Goal: Communication & Community: Share content

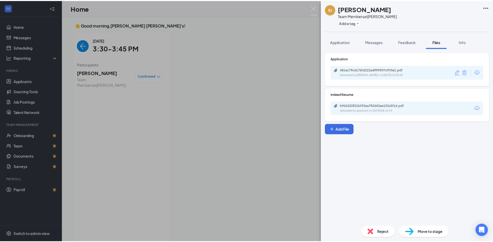
scroll to position [2, 0]
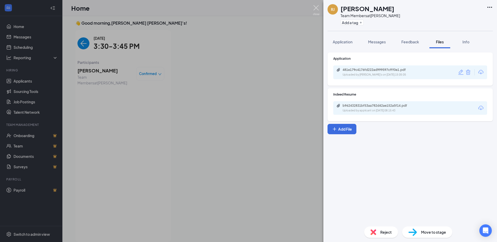
drag, startPoint x: 316, startPoint y: 4, endPoint x: 310, endPoint y: 0, distance: 6.9
click at [315, 4] on div "[PERSON_NAME] [PERSON_NAME] Team Members at [PERSON_NAME] Add a tag Application…" at bounding box center [248, 121] width 497 height 242
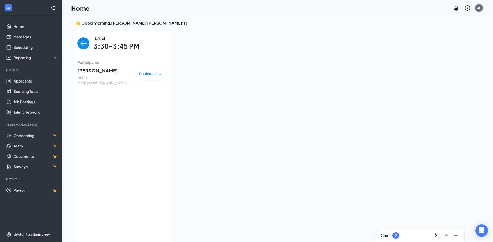
click at [80, 44] on img "back-button" at bounding box center [83, 43] width 12 height 12
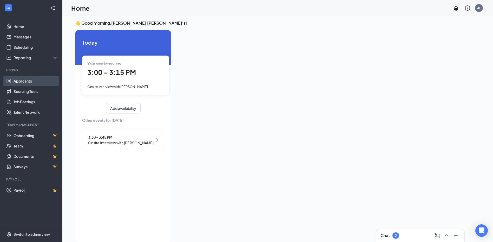
click at [25, 81] on link "Applicants" at bounding box center [36, 81] width 44 height 10
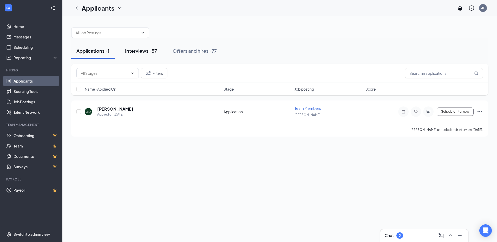
click at [149, 56] on button "Interviews · 57" at bounding box center [141, 51] width 42 height 16
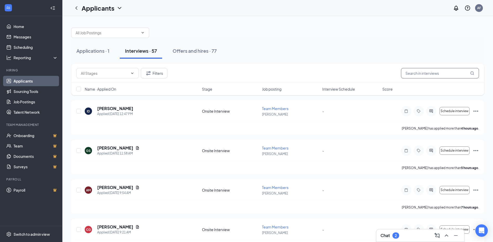
click at [436, 75] on input "text" at bounding box center [440, 73] width 78 height 10
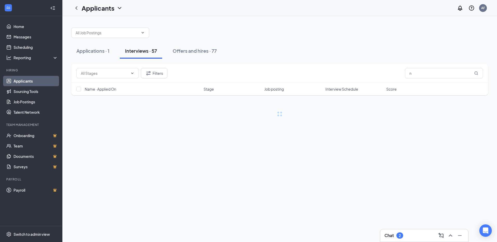
drag, startPoint x: 436, startPoint y: 74, endPoint x: 429, endPoint y: 54, distance: 20.5
click at [429, 54] on div "Applications · 1 Interviews · 57 Offers and hires · 77" at bounding box center [279, 51] width 417 height 16
click at [425, 77] on input "n" at bounding box center [444, 73] width 78 height 10
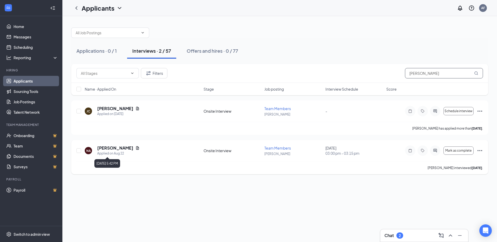
type input "[PERSON_NAME]"
click at [125, 152] on div "Applied on Aug 22" at bounding box center [118, 153] width 42 height 5
click at [482, 151] on icon "Ellipses" at bounding box center [479, 151] width 6 height 6
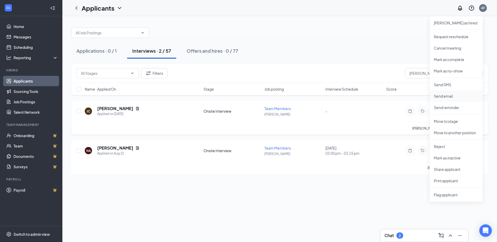
click at [455, 94] on p "Send email" at bounding box center [456, 96] width 45 height 5
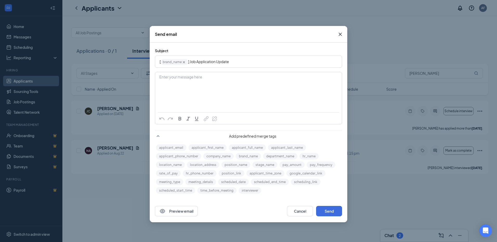
click at [345, 37] on span "Close" at bounding box center [340, 34] width 14 height 14
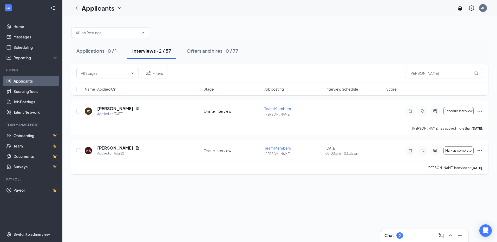
click at [480, 148] on icon "Ellipses" at bounding box center [479, 151] width 6 height 6
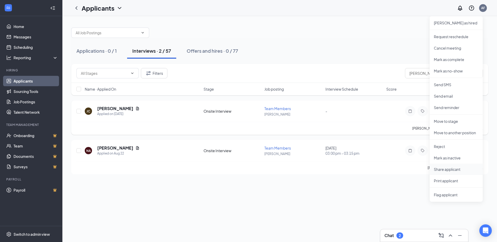
click at [459, 169] on p "Share applicant" at bounding box center [456, 169] width 45 height 5
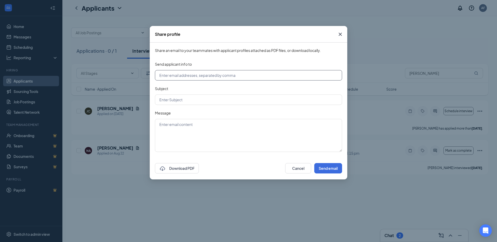
click at [262, 77] on input "text" at bounding box center [248, 75] width 187 height 10
click at [233, 210] on div "Share profile Share an email to your teammates with applicant profiles attached…" at bounding box center [248, 121] width 497 height 242
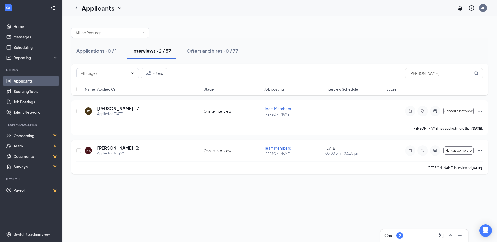
click at [480, 148] on icon "Ellipses" at bounding box center [479, 151] width 6 height 6
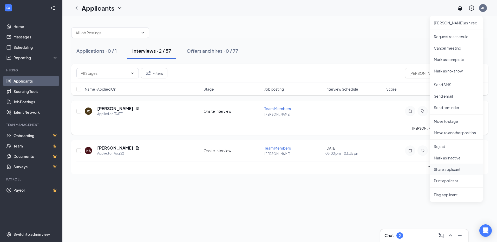
click at [438, 168] on p "Share applicant" at bounding box center [456, 169] width 45 height 5
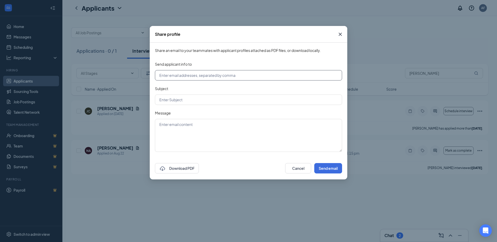
click at [231, 72] on input "text" at bounding box center [248, 75] width 187 height 10
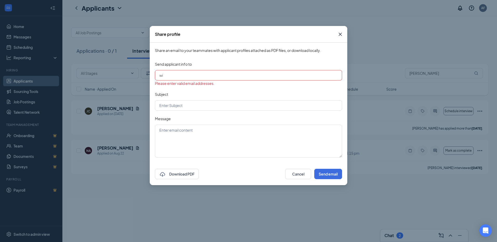
type input "[EMAIL_ADDRESS][DOMAIN_NAME]"
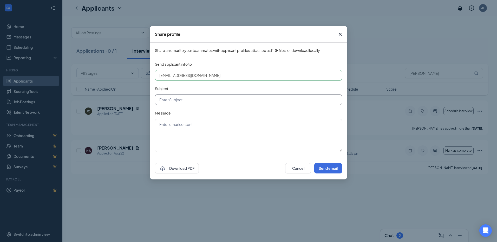
click at [189, 101] on input "text" at bounding box center [248, 100] width 187 height 10
click at [191, 101] on input "text" at bounding box center [248, 100] width 187 height 10
type input "[PERSON_NAME]"
click at [203, 129] on textarea at bounding box center [248, 135] width 187 height 33
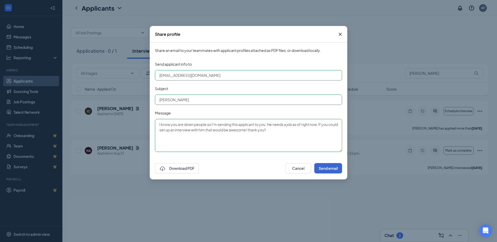
type textarea "I know you are down people so I'm sending this applicant to you. He needs a job…"
click at [338, 170] on button "Send email" at bounding box center [328, 168] width 28 height 10
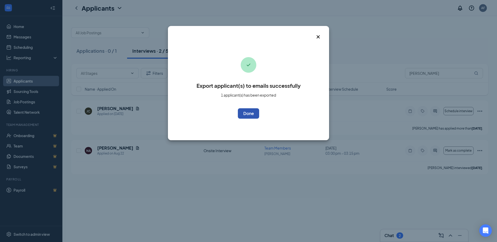
click at [254, 113] on button "OK" at bounding box center [248, 113] width 21 height 10
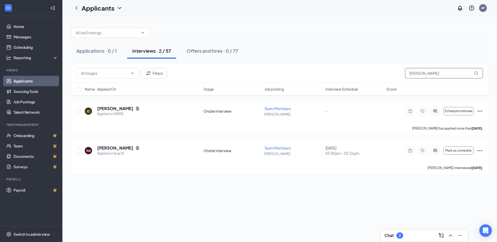
drag, startPoint x: 433, startPoint y: 73, endPoint x: 323, endPoint y: 62, distance: 110.0
click at [326, 59] on div "Applications · 0 / 1 Interviews · 2 / 57 Offers and hires · 0 / 77 Filters [PER…" at bounding box center [279, 98] width 417 height 152
